Goal: Navigation & Orientation: Understand site structure

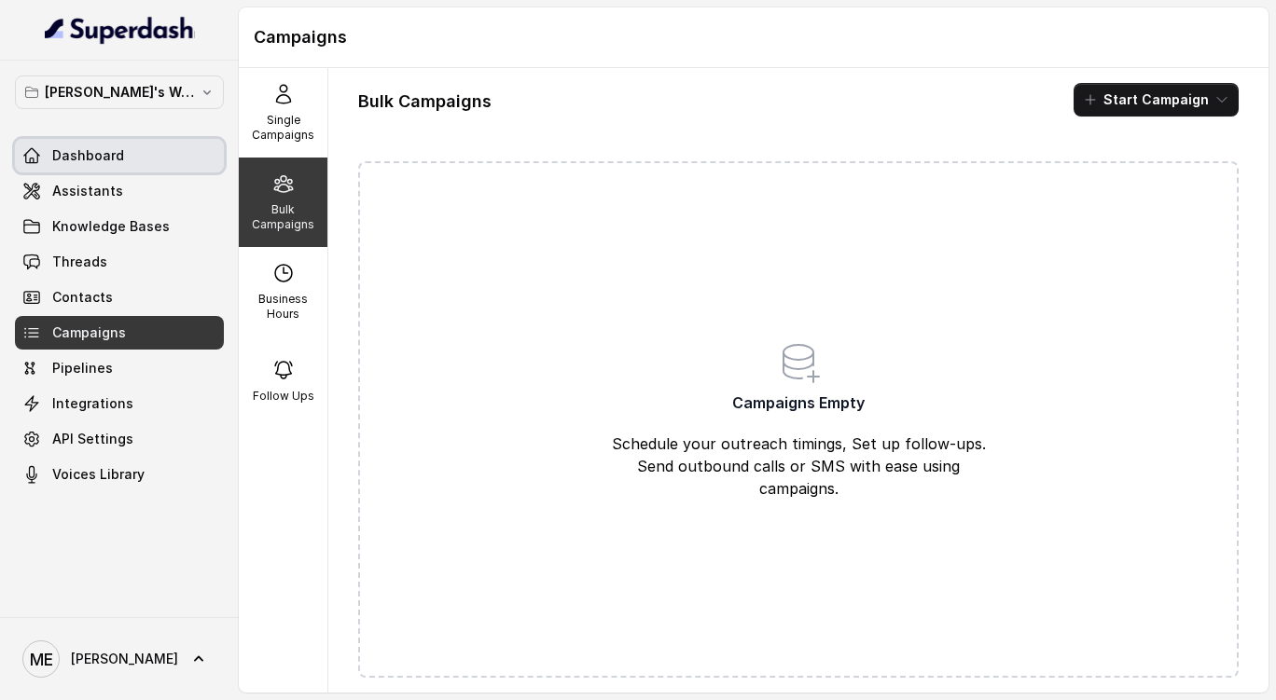
click at [188, 164] on link "Dashboard" at bounding box center [119, 156] width 209 height 34
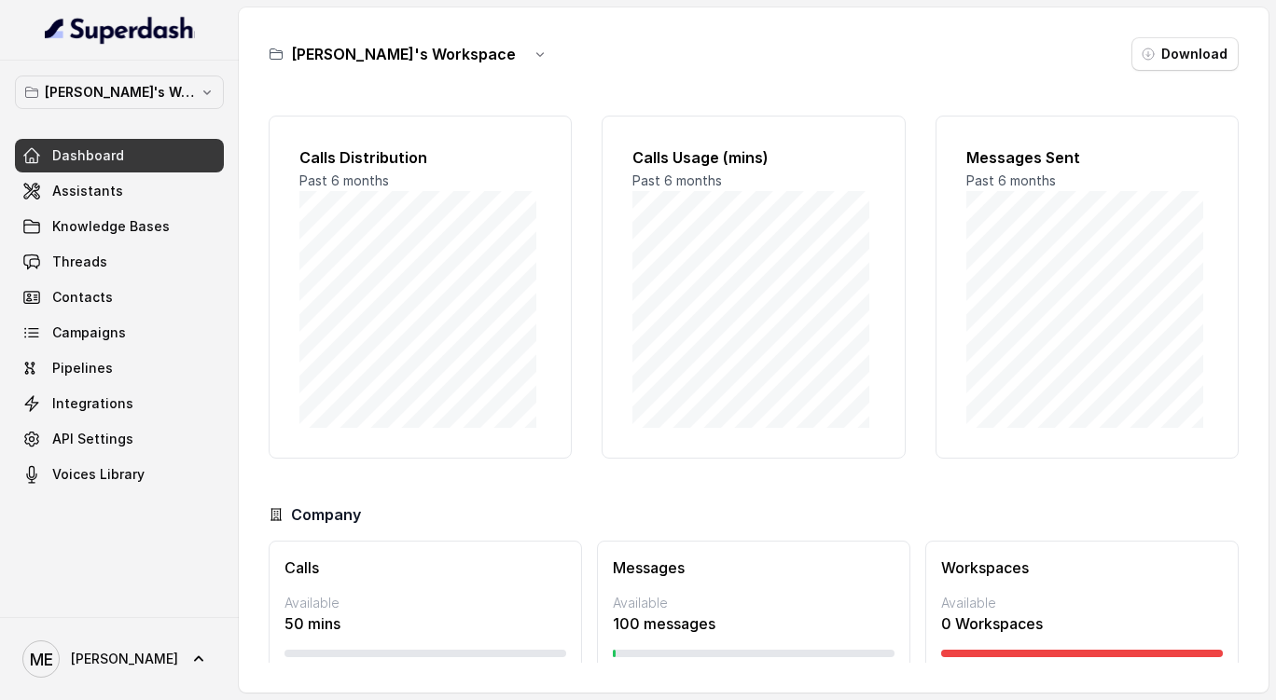
click at [1267, 105] on div "[PERSON_NAME]'s Workspace Download Calls Distribution Past 6 months Calls Usage…" at bounding box center [754, 349] width 1030 height 685
click at [94, 198] on span "Assistants" at bounding box center [87, 191] width 71 height 19
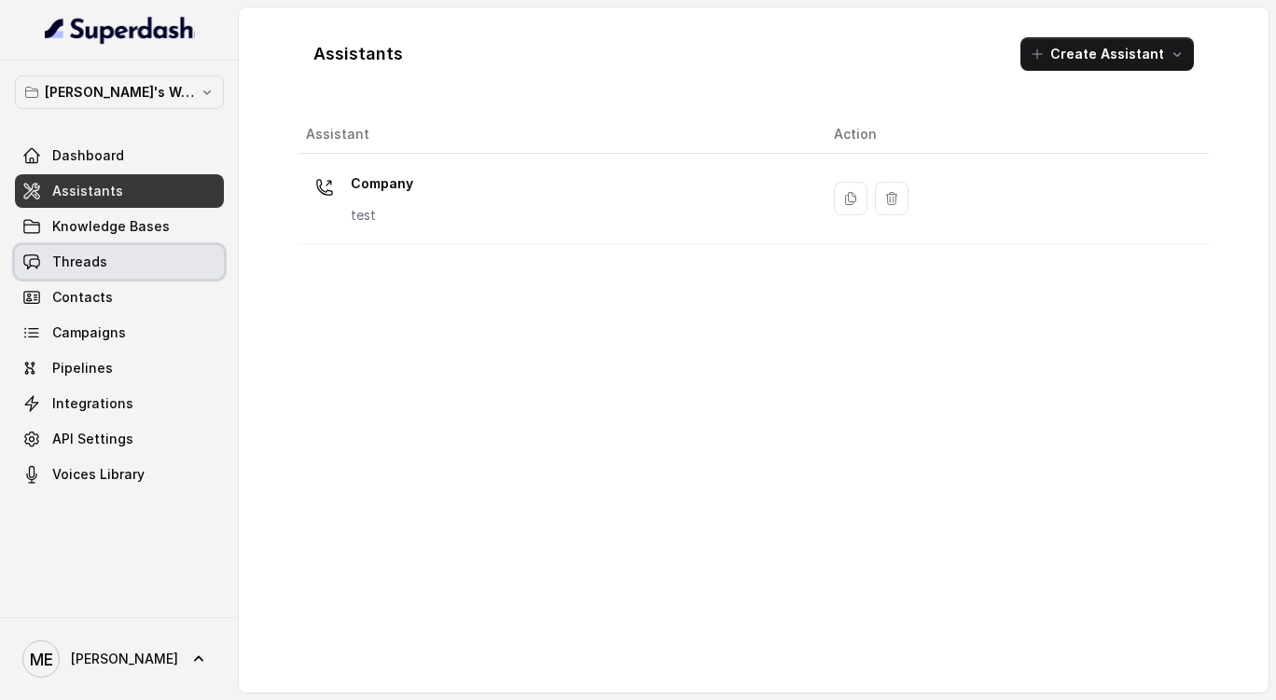
click at [110, 256] on link "Threads" at bounding box center [119, 262] width 209 height 34
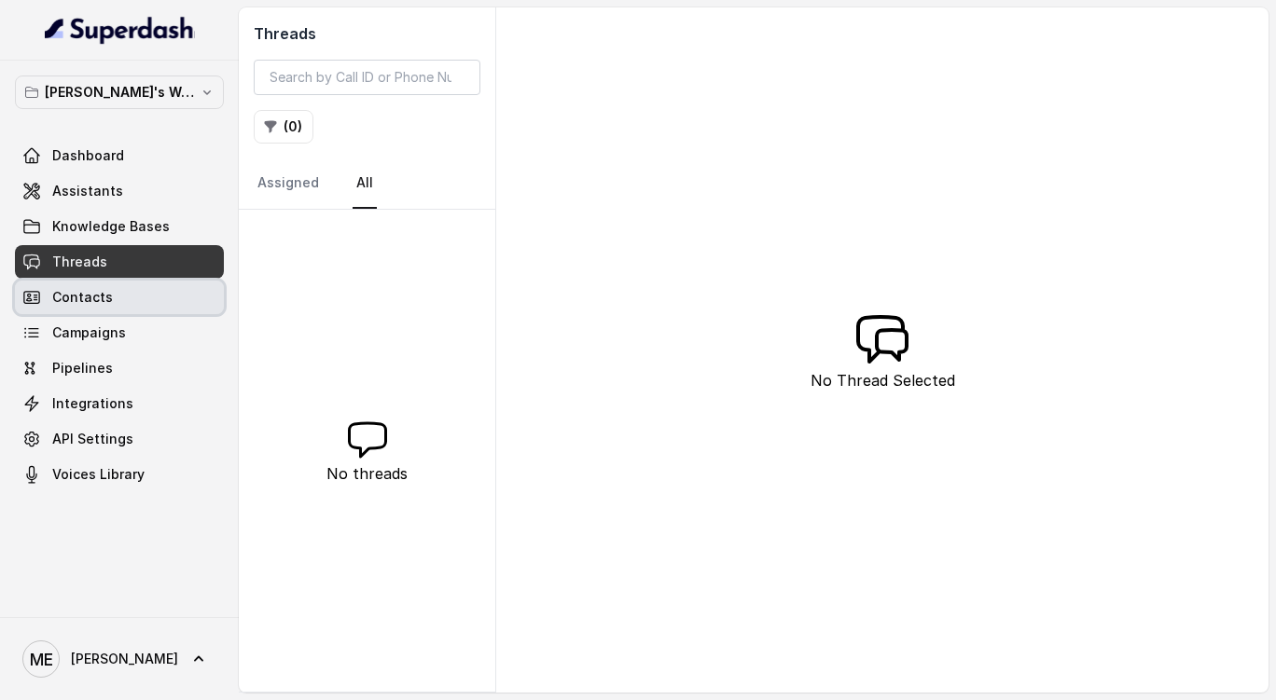
click at [102, 283] on link "Contacts" at bounding box center [119, 298] width 209 height 34
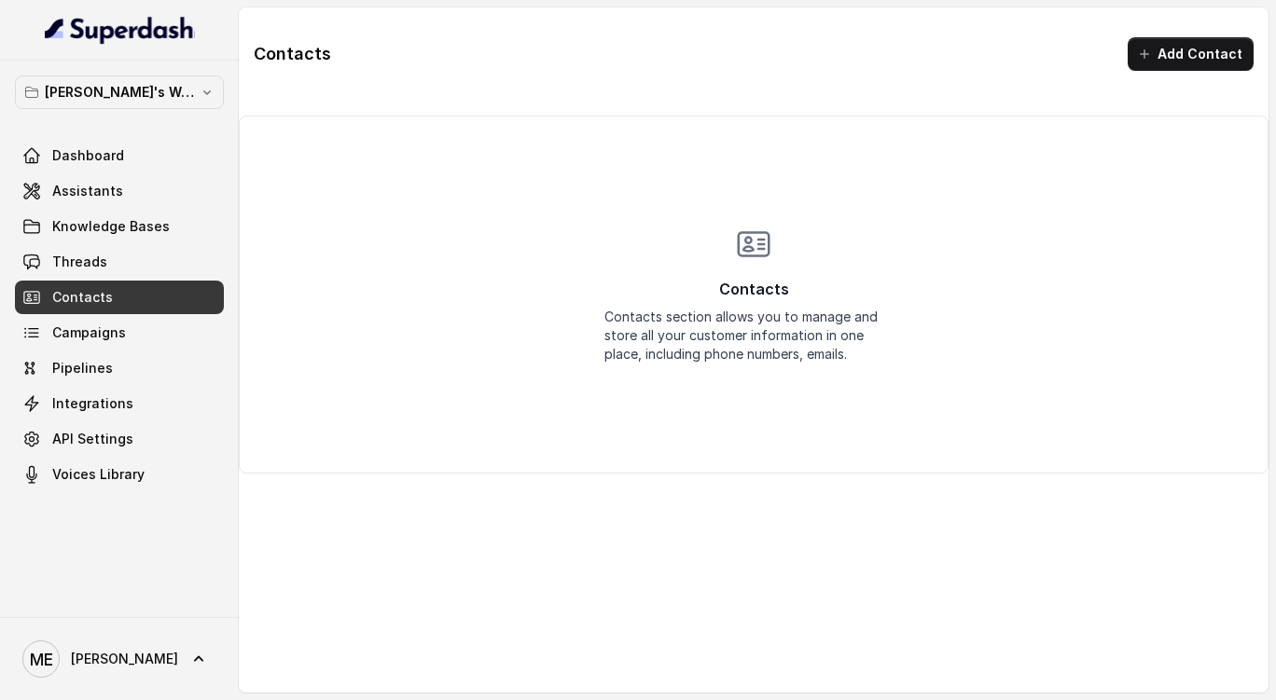
click at [756, 37] on div "Contacts Add Contact" at bounding box center [754, 53] width 1030 height 63
click at [137, 169] on link "Dashboard" at bounding box center [119, 156] width 209 height 34
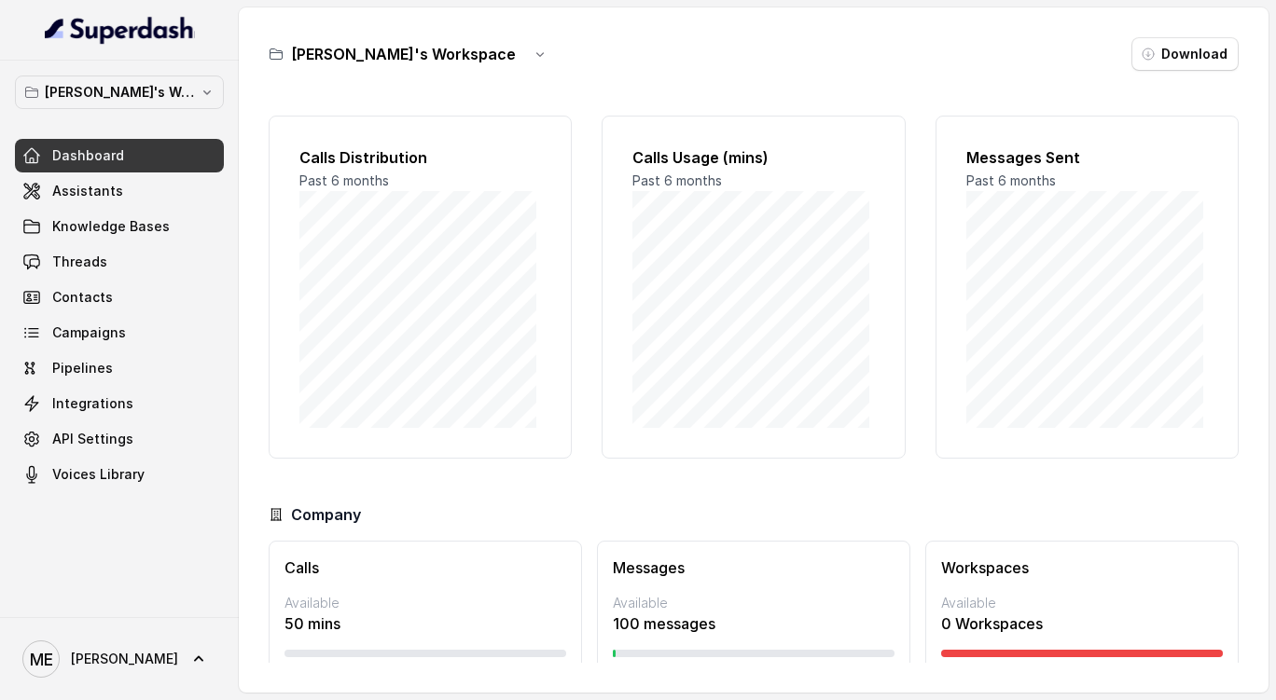
click at [700, 71] on div "[PERSON_NAME]'s Workspace Download Calls Distribution Past 6 months Calls Usage…" at bounding box center [754, 349] width 1030 height 685
